Goal: Transaction & Acquisition: Purchase product/service

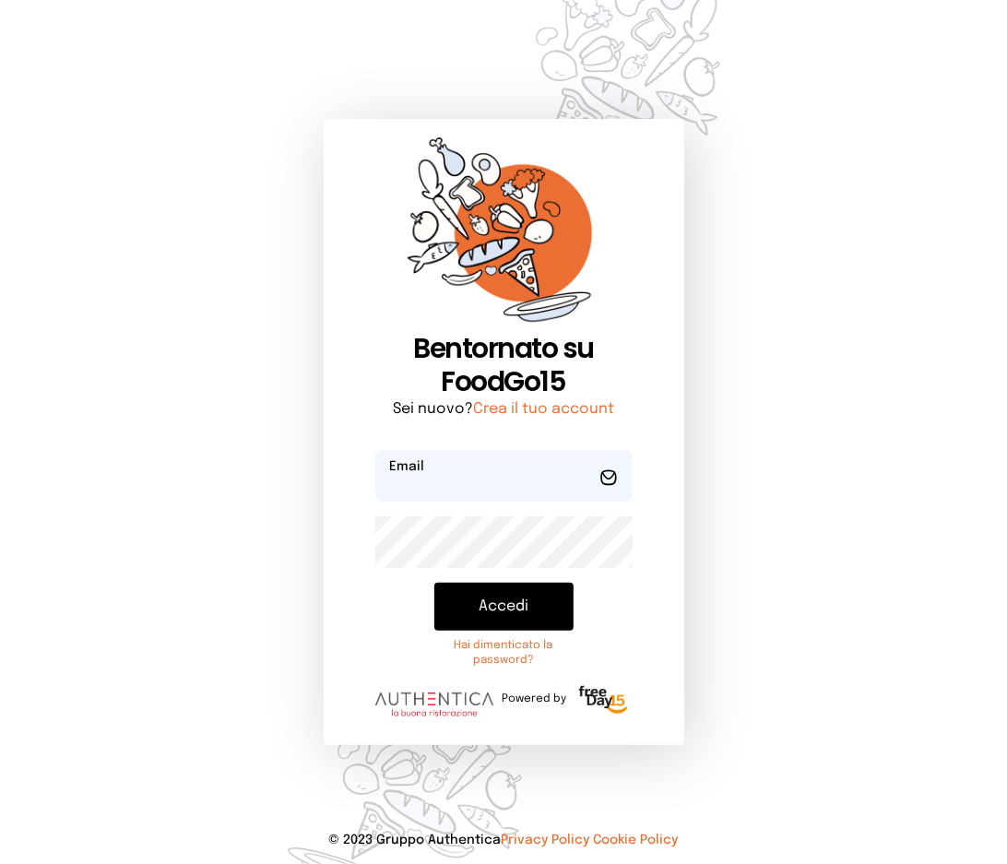
type input "**********"
click at [478, 598] on button "Accedi" at bounding box center [503, 607] width 139 height 48
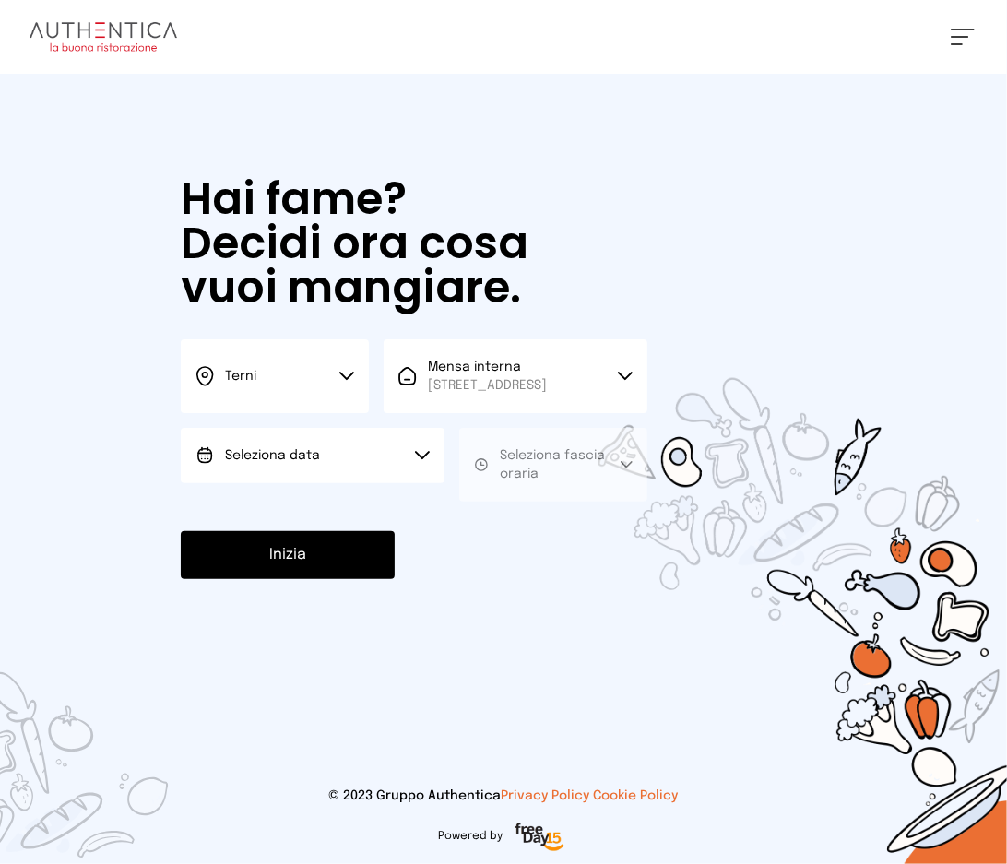
click at [396, 460] on button "Seleziona data" at bounding box center [313, 455] width 264 height 55
click at [367, 525] on li "[DATE], [DATE]" at bounding box center [313, 507] width 264 height 48
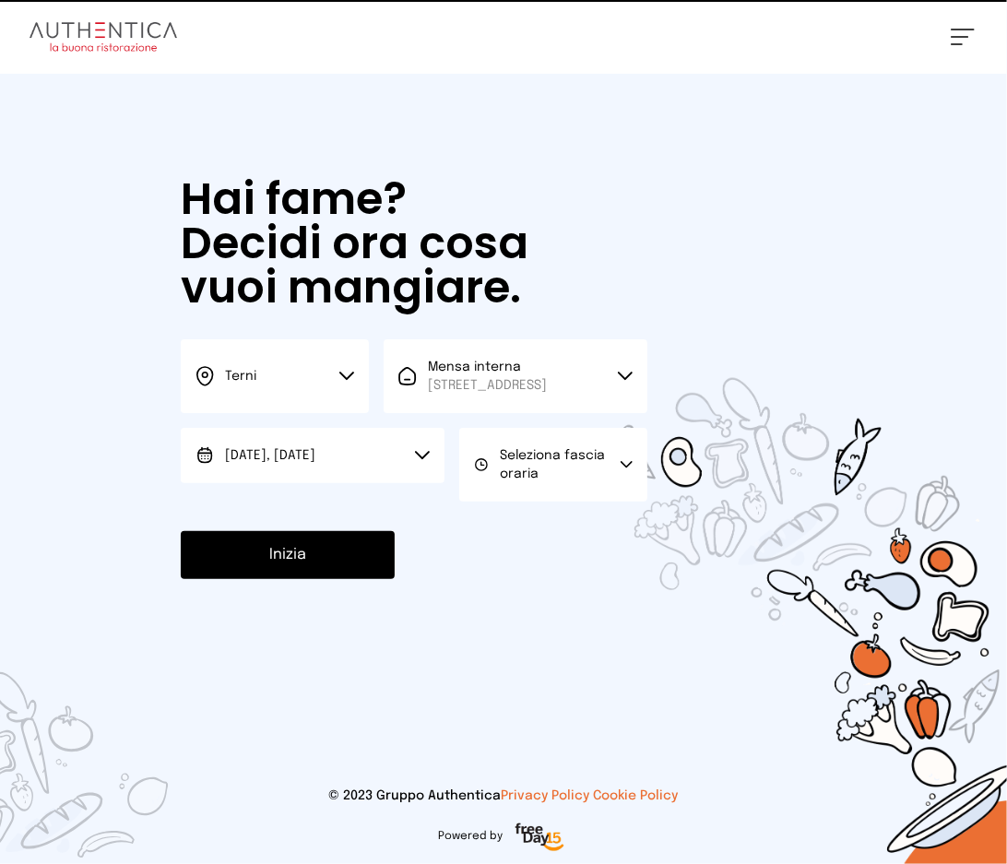
click at [523, 480] on span "Seleziona fascia oraria" at bounding box center [552, 464] width 105 height 31
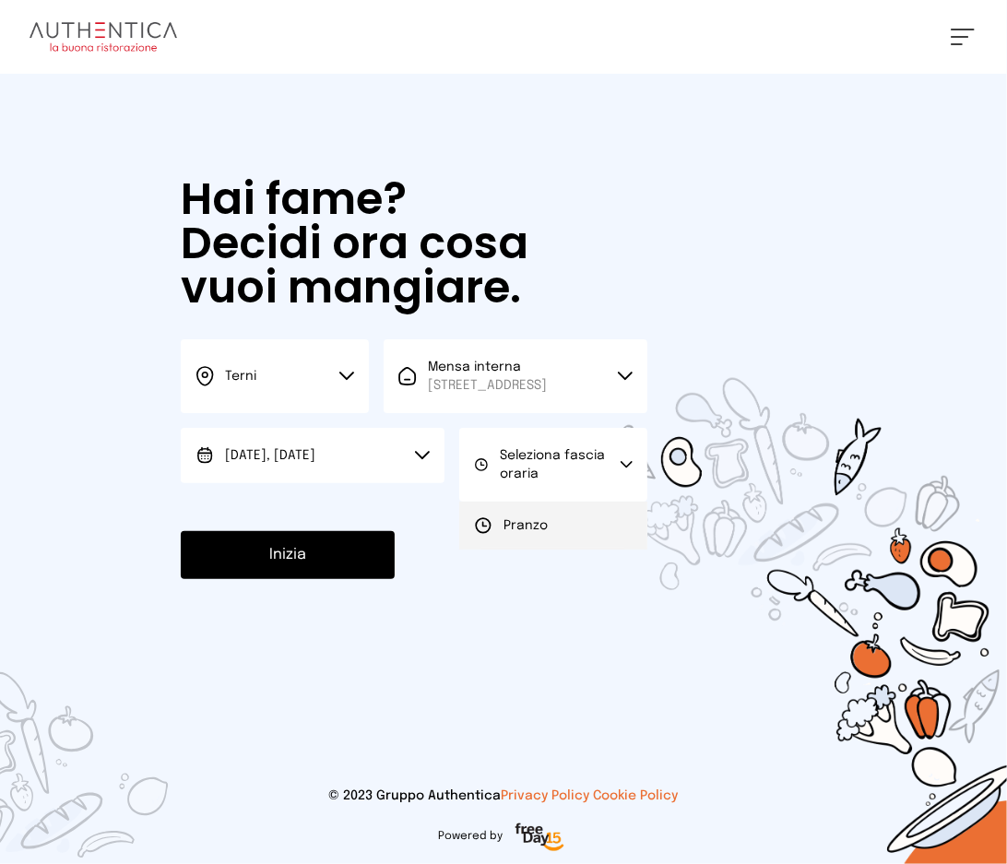
click at [524, 535] on span "Pranzo" at bounding box center [525, 525] width 44 height 18
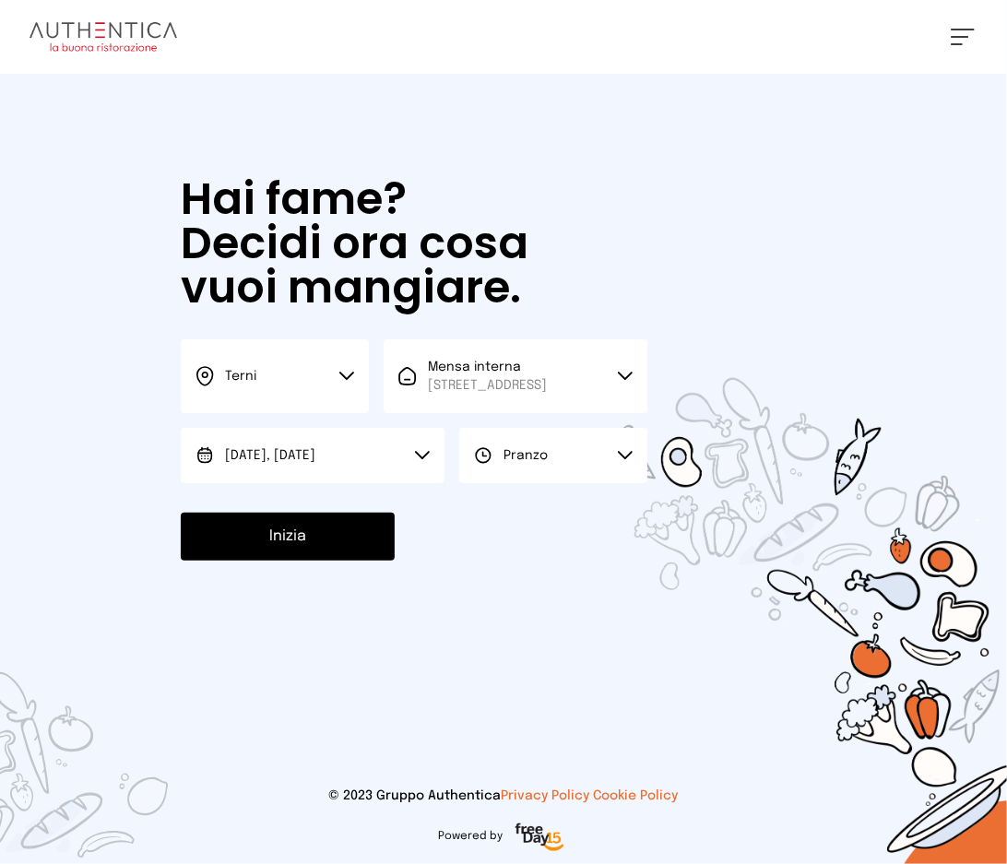
click at [304, 543] on button "Inizia" at bounding box center [288, 537] width 214 height 48
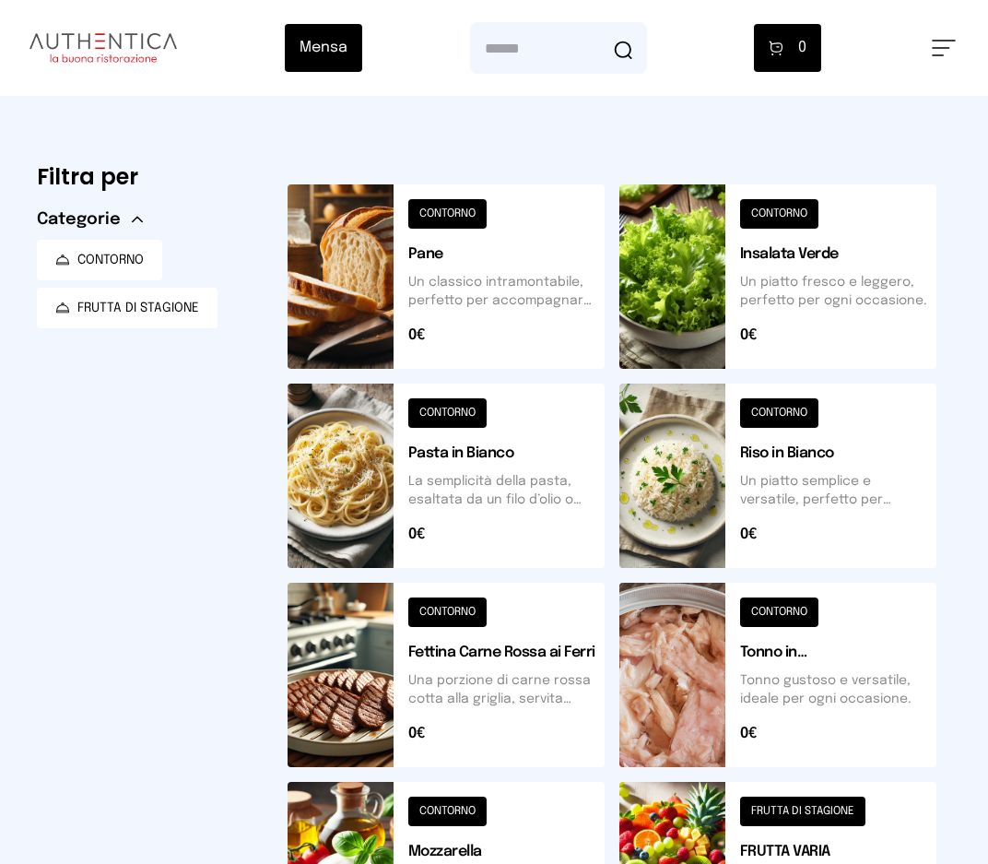
click at [798, 504] on button at bounding box center [778, 476] width 317 height 184
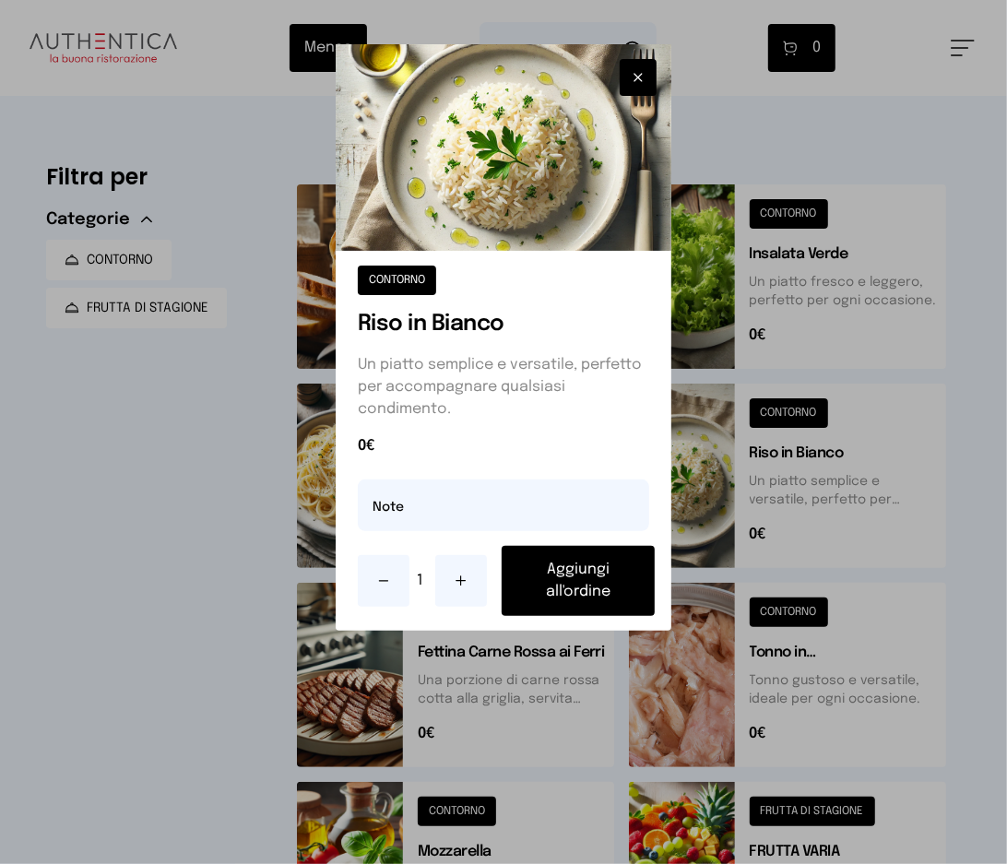
click at [590, 596] on button "Aggiungi all'ordine" at bounding box center [578, 581] width 153 height 70
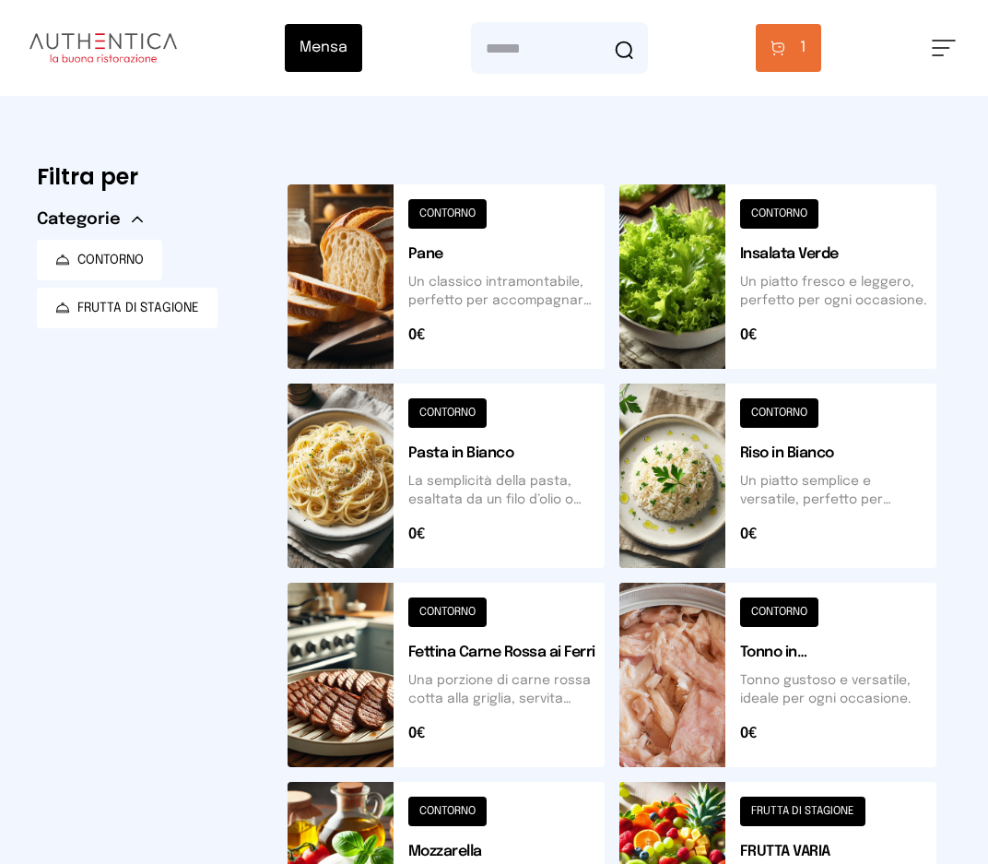
click at [807, 54] on span "carrello • 1" at bounding box center [803, 48] width 6 height 22
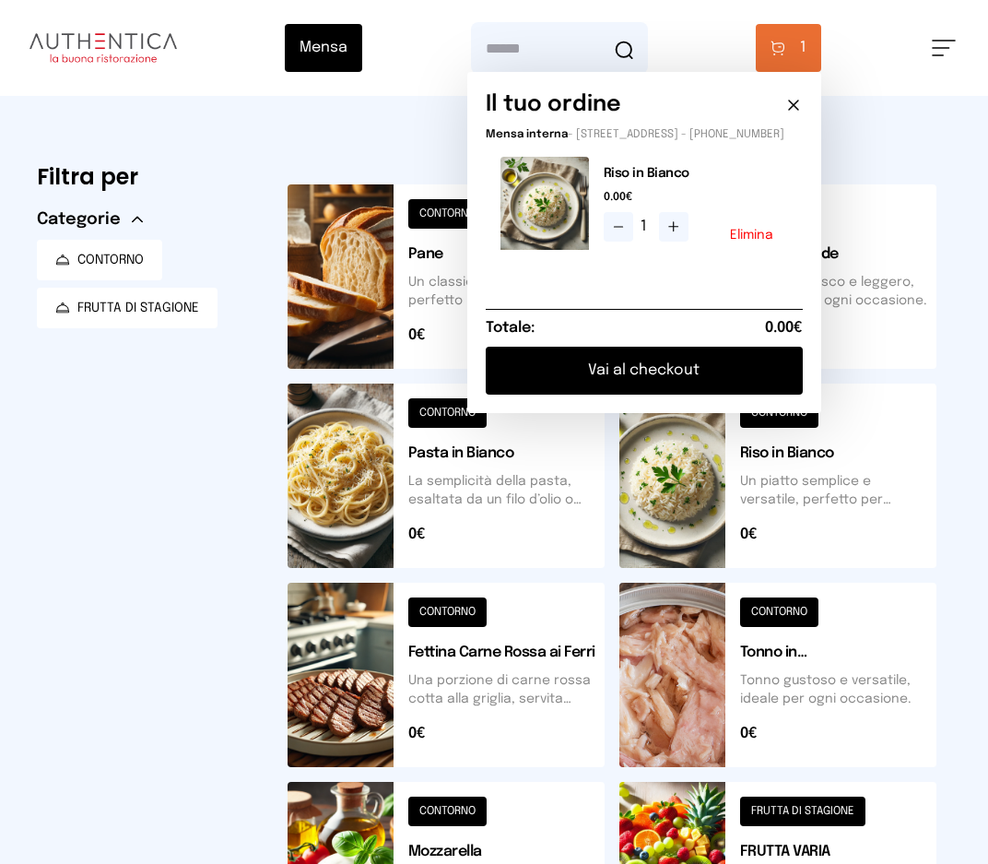
click at [736, 373] on button "Vai al checkout" at bounding box center [644, 371] width 317 height 48
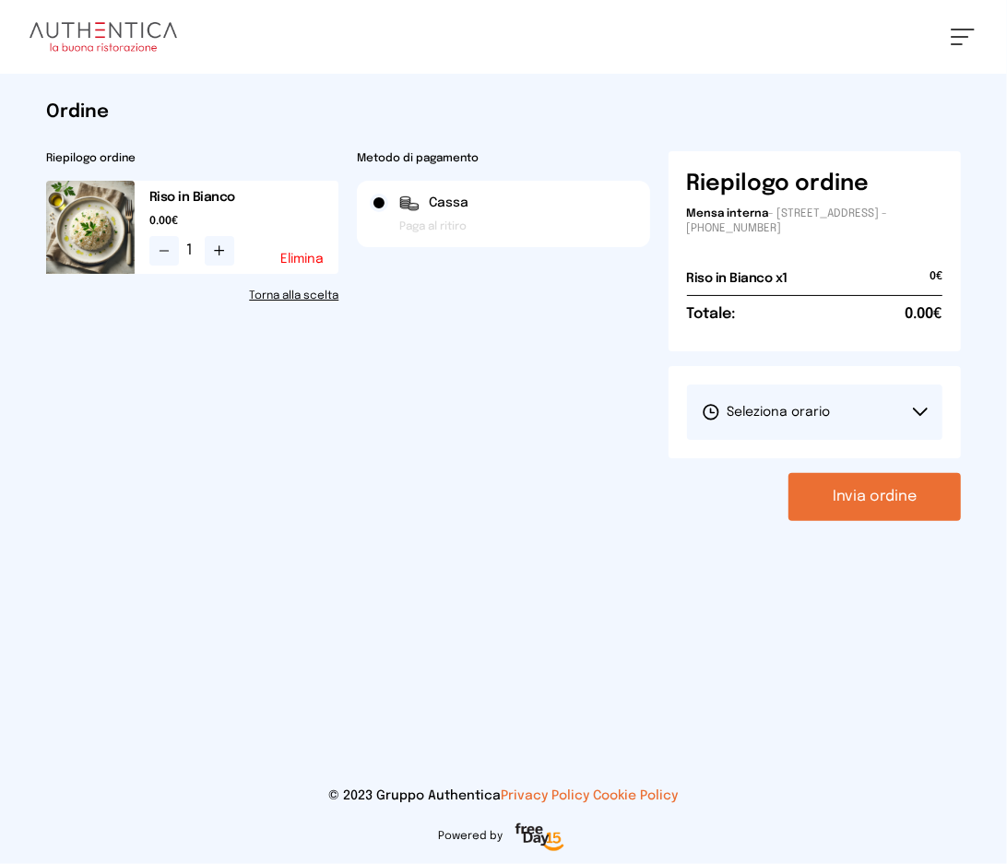
click at [860, 396] on button "Seleziona orario" at bounding box center [814, 411] width 255 height 55
click at [852, 456] on li "1° Turno (13:00 - 15:00)" at bounding box center [814, 464] width 255 height 48
click at [856, 504] on button "Invia ordine" at bounding box center [874, 497] width 172 height 48
